Goal: Information Seeking & Learning: Learn about a topic

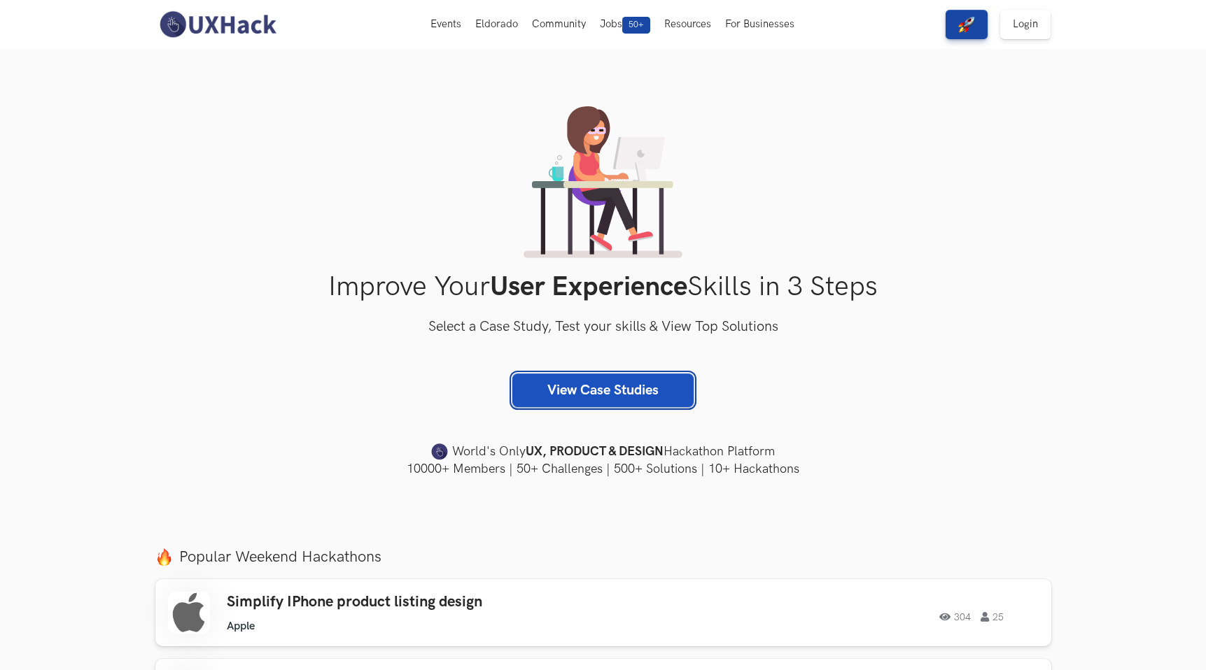
click at [627, 395] on link "View Case Studies" at bounding box center [602, 391] width 181 height 34
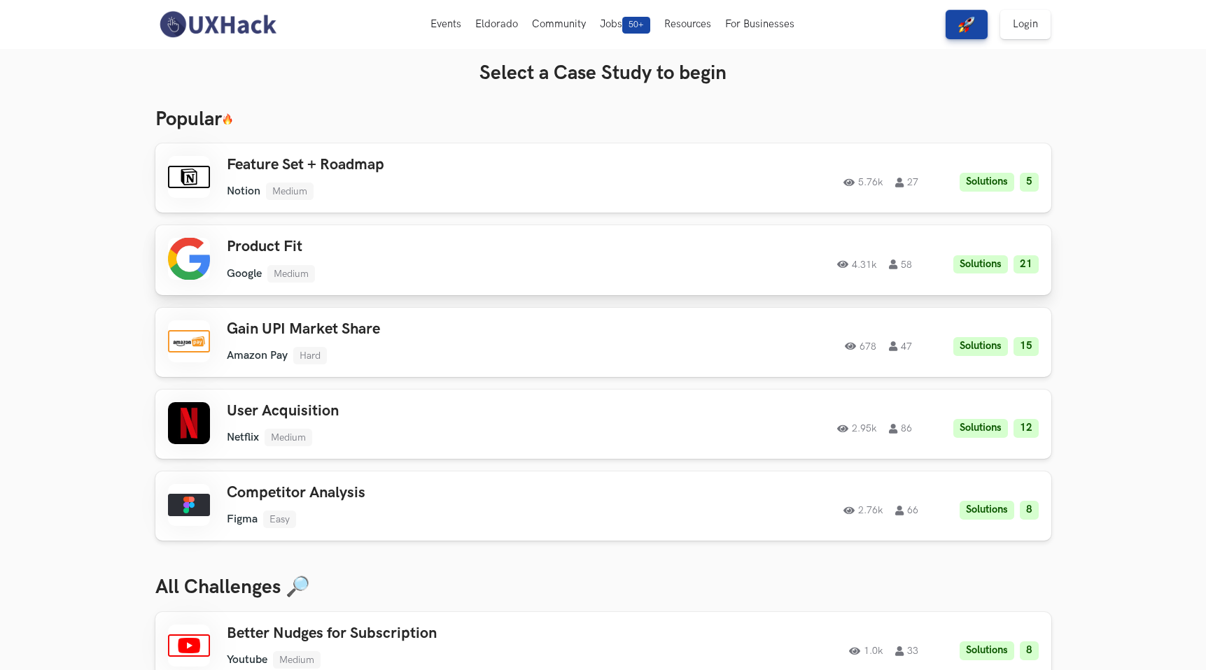
click at [397, 262] on div "Product Fit Google Medium Google Medium Solutions 21 4.31k 58" at bounding box center [425, 260] width 397 height 44
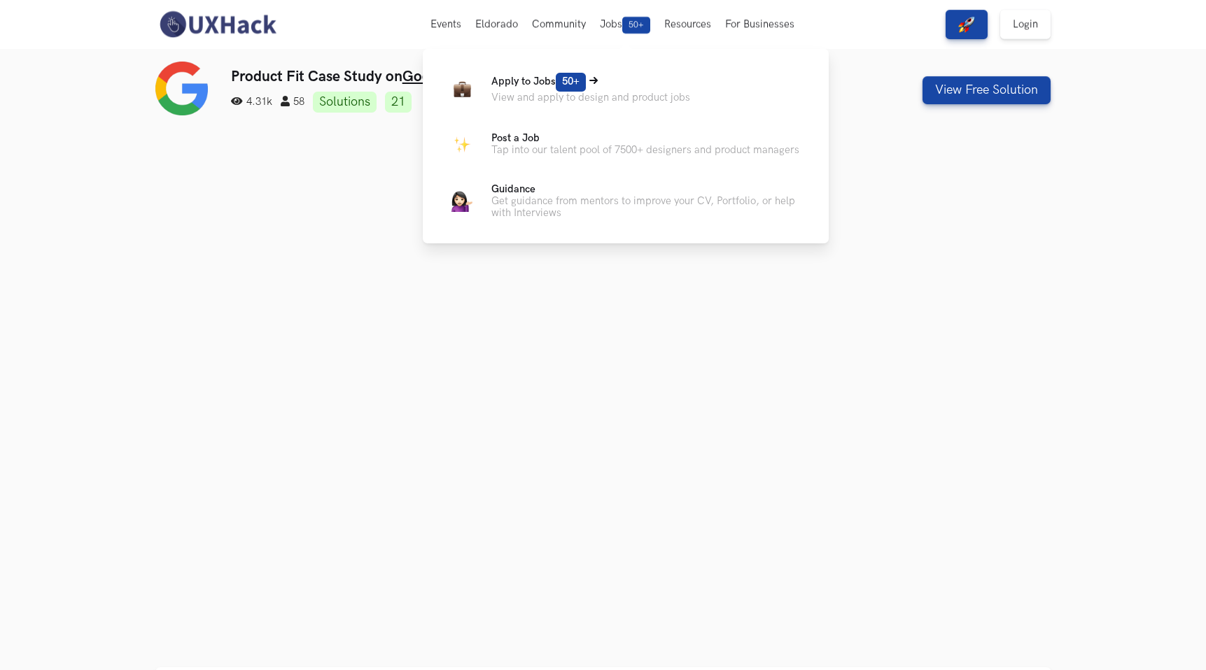
click at [527, 80] on span "Apply to Jobs 50+" at bounding box center [538, 82] width 94 height 12
